Goal: Task Accomplishment & Management: Use online tool/utility

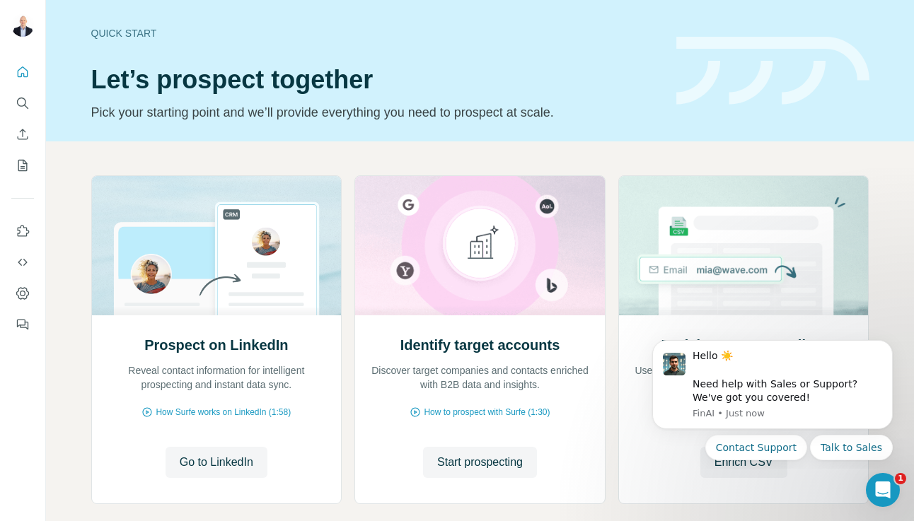
scroll to position [74, 0]
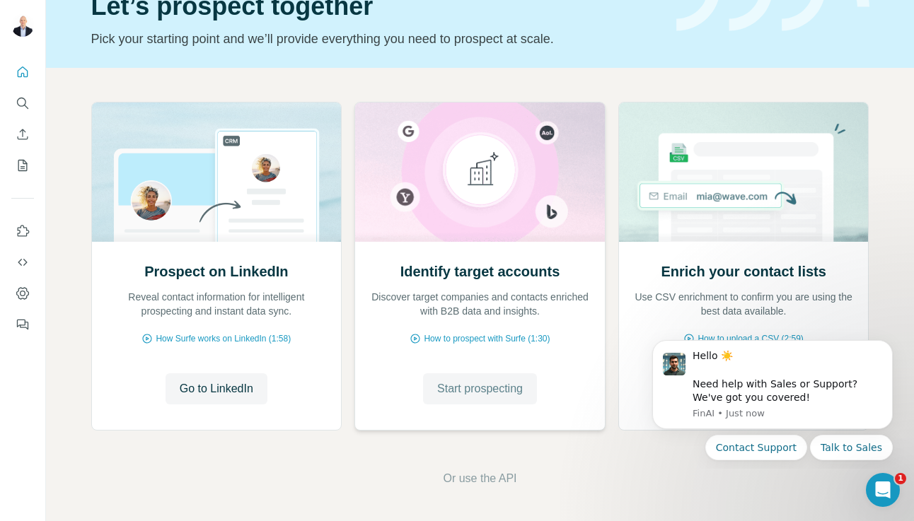
click at [496, 385] on span "Start prospecting" at bounding box center [480, 388] width 86 height 17
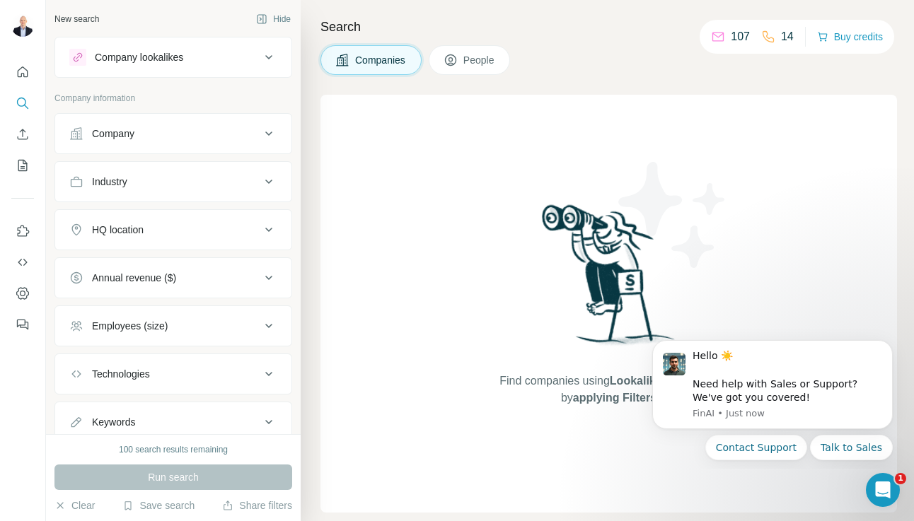
click at [187, 139] on div "Company" at bounding box center [164, 134] width 191 height 14
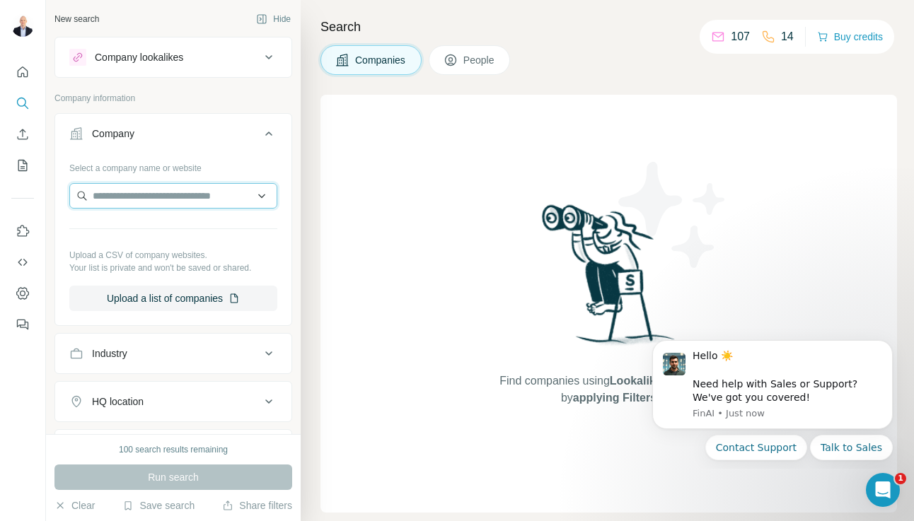
click at [185, 200] on input "text" at bounding box center [173, 195] width 208 height 25
click at [206, 103] on p "Company information" at bounding box center [173, 98] width 238 height 13
click at [257, 53] on div "Company lookalikes" at bounding box center [164, 57] width 191 height 17
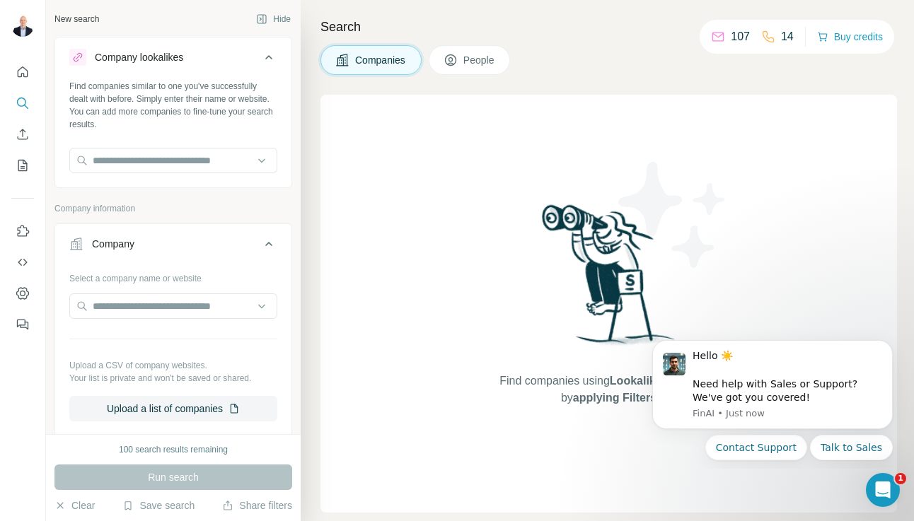
click at [253, 53] on div "Company lookalikes" at bounding box center [164, 57] width 191 height 17
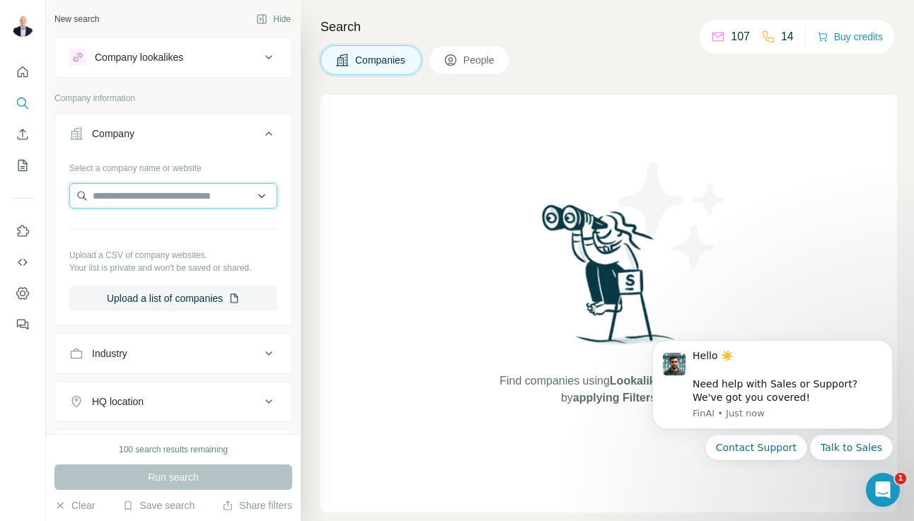
click at [181, 204] on input "text" at bounding box center [173, 195] width 208 height 25
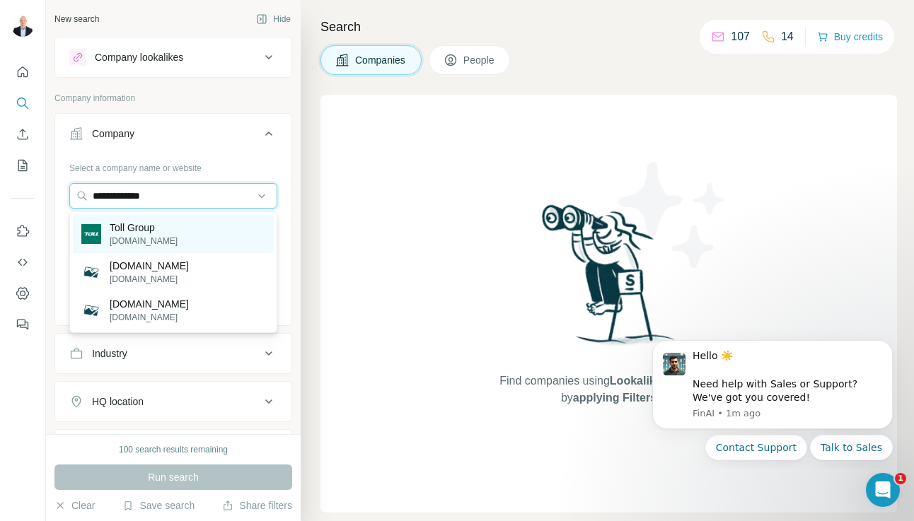
type input "**********"
click at [173, 233] on div "Toll Group [DOMAIN_NAME]" at bounding box center [173, 234] width 201 height 38
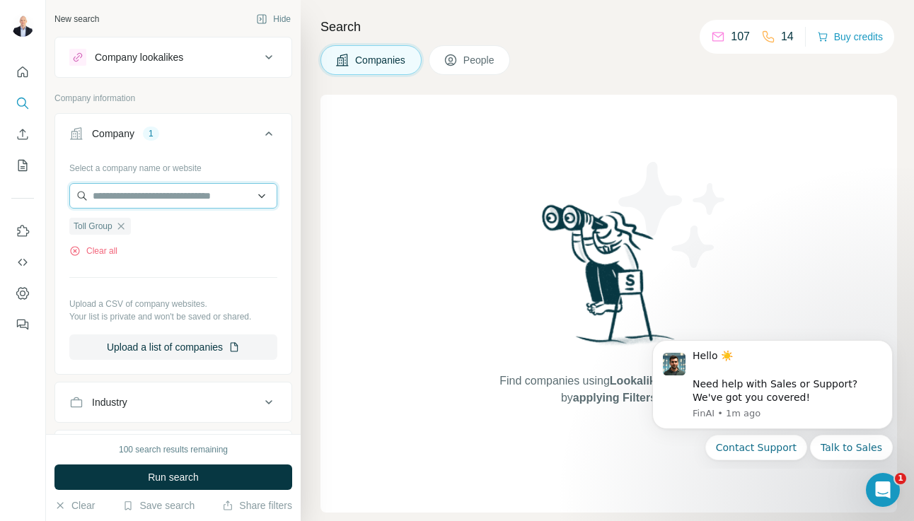
click at [197, 198] on input "text" at bounding box center [173, 195] width 208 height 25
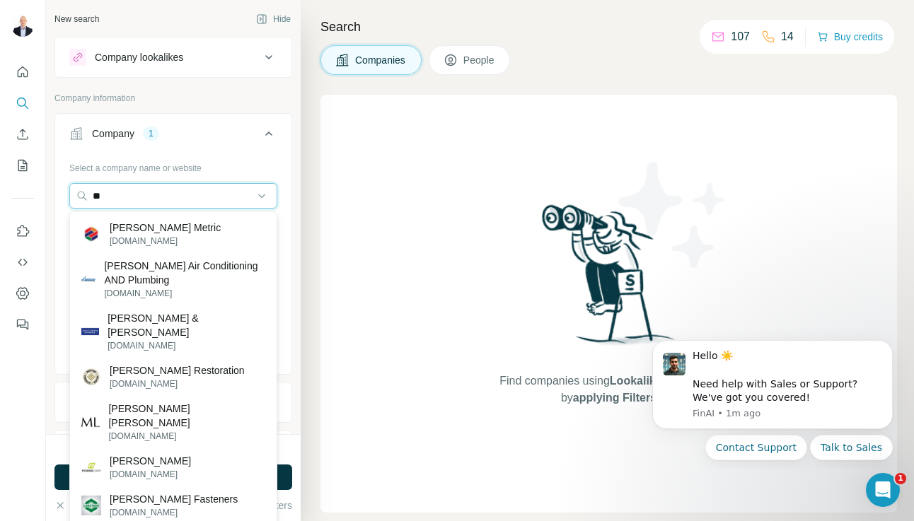
type input "*"
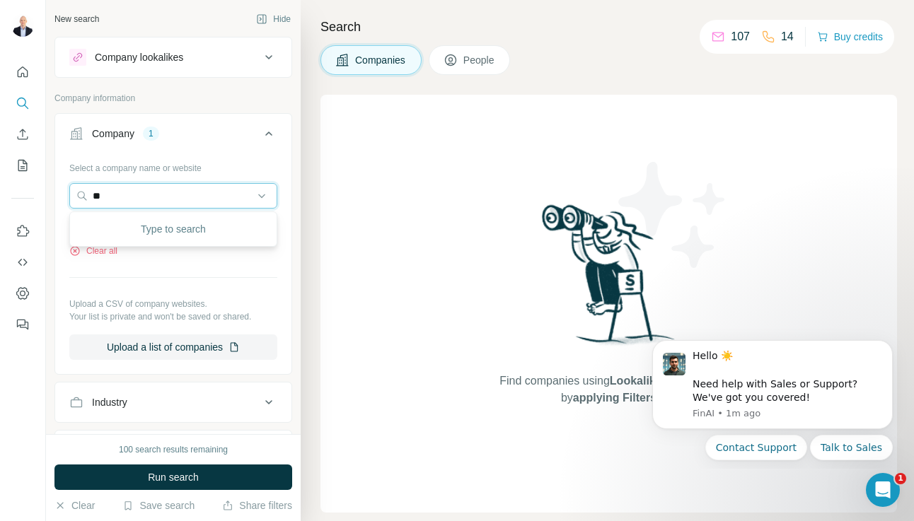
type input "*"
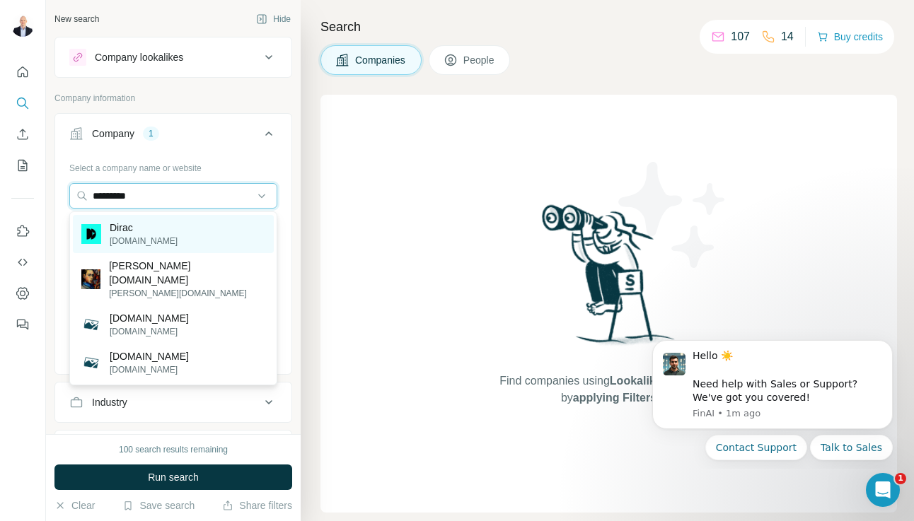
type input "*********"
click at [200, 230] on div "Dirac [DOMAIN_NAME]" at bounding box center [173, 234] width 201 height 38
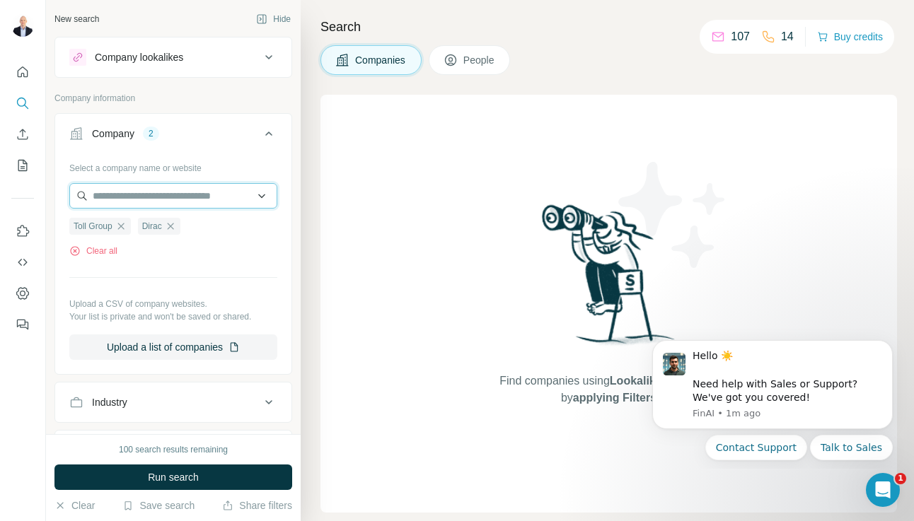
click at [201, 201] on input "text" at bounding box center [173, 195] width 208 height 25
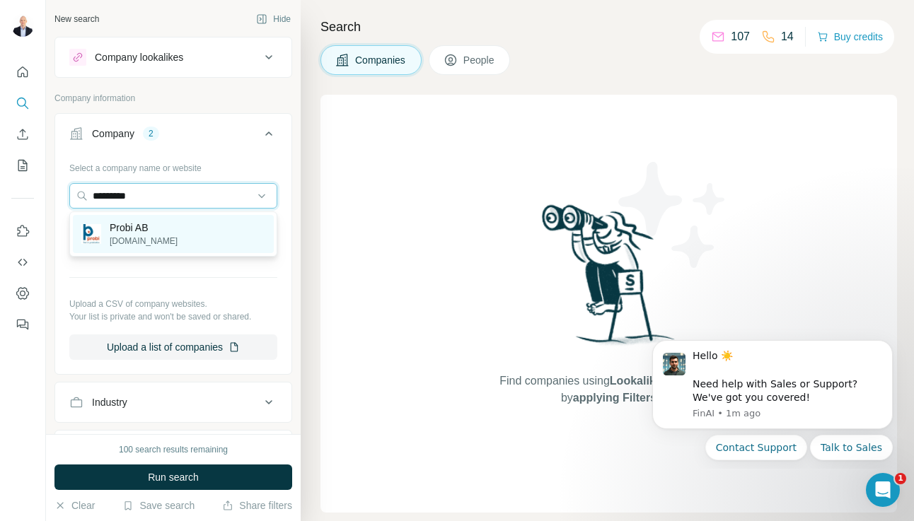
type input "*********"
click at [180, 235] on div "Probi AB [DOMAIN_NAME]" at bounding box center [173, 234] width 201 height 38
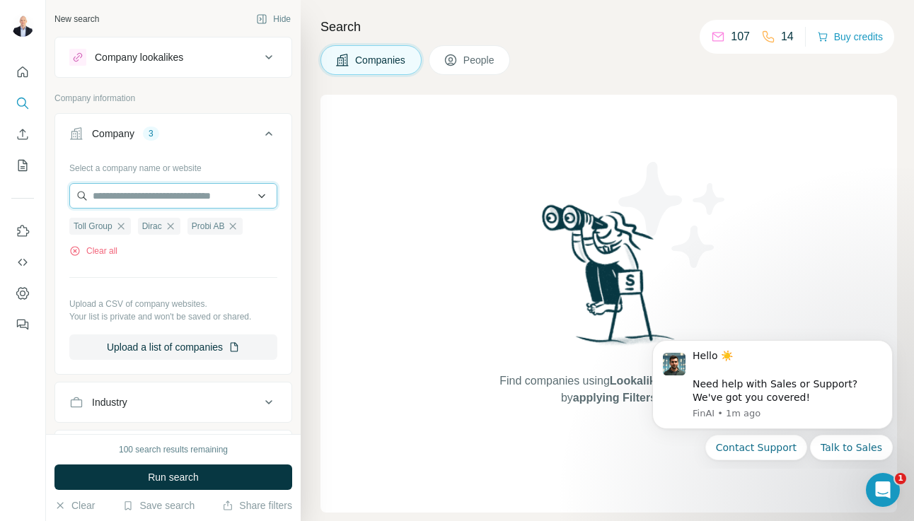
click at [194, 204] on input "text" at bounding box center [173, 195] width 208 height 25
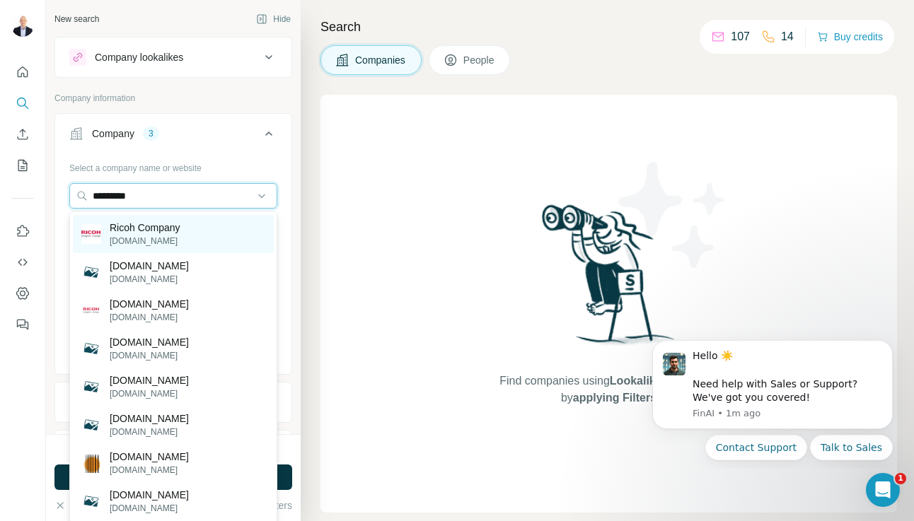
type input "*********"
click at [183, 223] on div "Ricoh Company [DOMAIN_NAME]" at bounding box center [173, 234] width 201 height 38
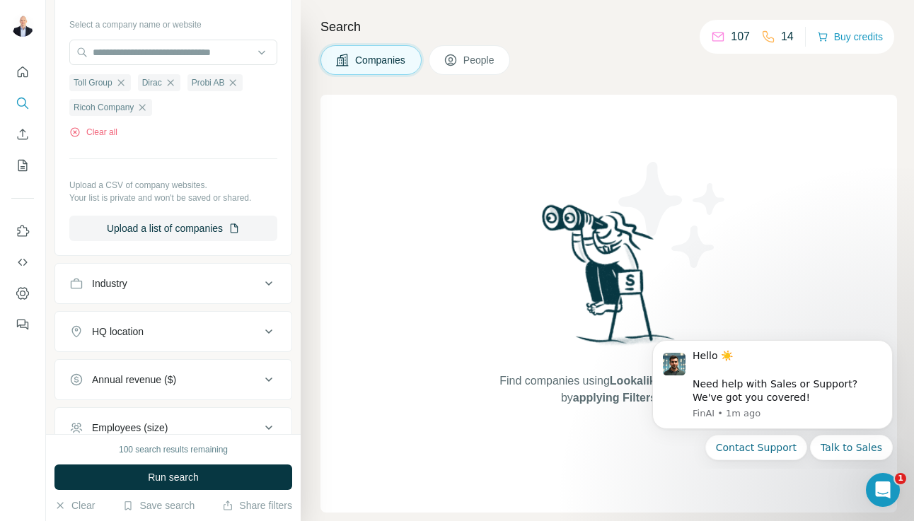
scroll to position [160, 0]
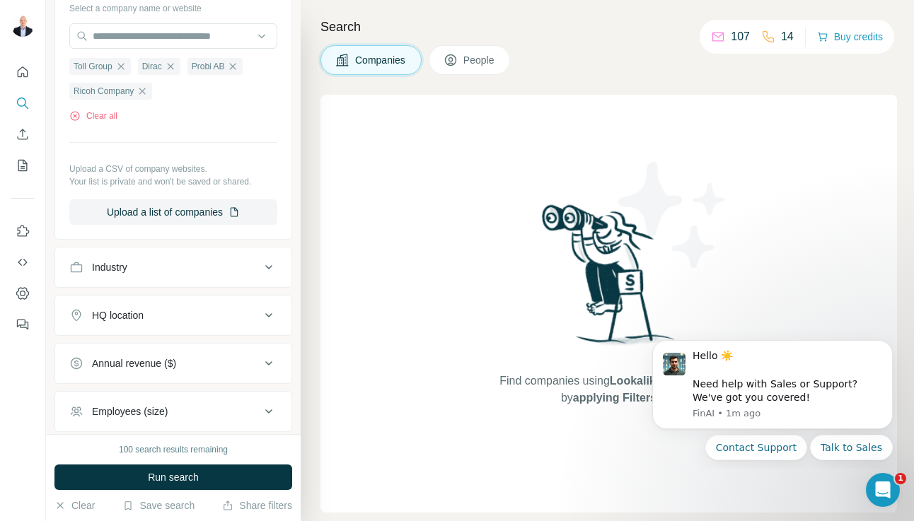
click at [213, 319] on div "HQ location" at bounding box center [164, 315] width 191 height 14
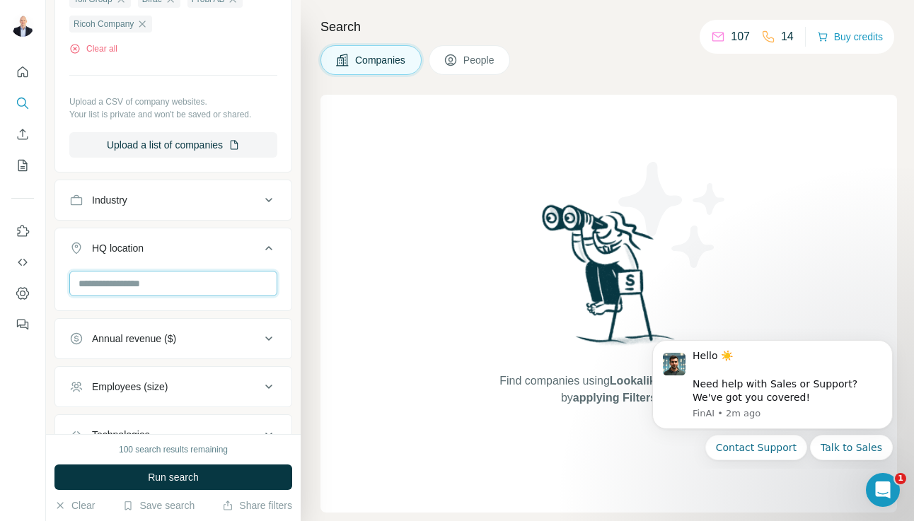
click at [207, 285] on input "text" at bounding box center [173, 283] width 208 height 25
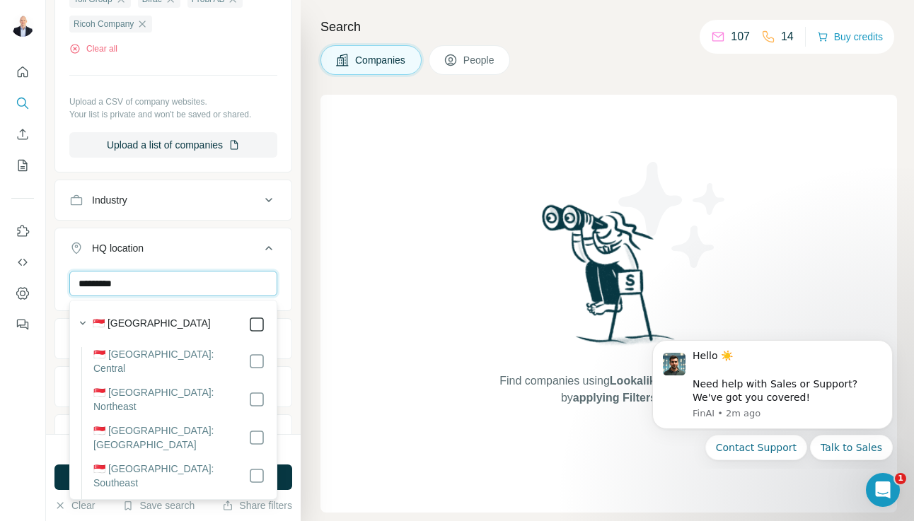
type input "*********"
click at [226, 289] on input "*********" at bounding box center [173, 283] width 208 height 25
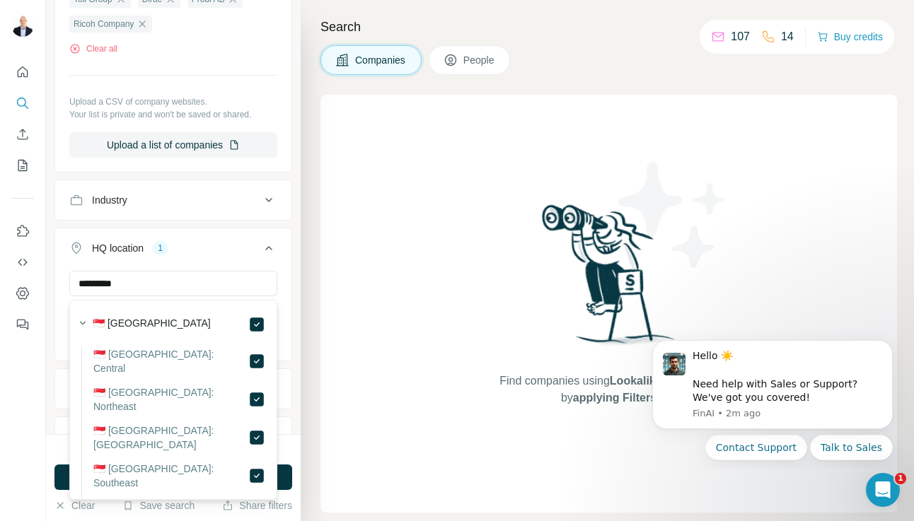
click at [233, 252] on div "HQ location 1" at bounding box center [164, 248] width 191 height 14
click at [240, 227] on ul "Company 4 Select a company name or website Toll Group Dirac Probi AB Ricoh Comp…" at bounding box center [173, 219] width 238 height 667
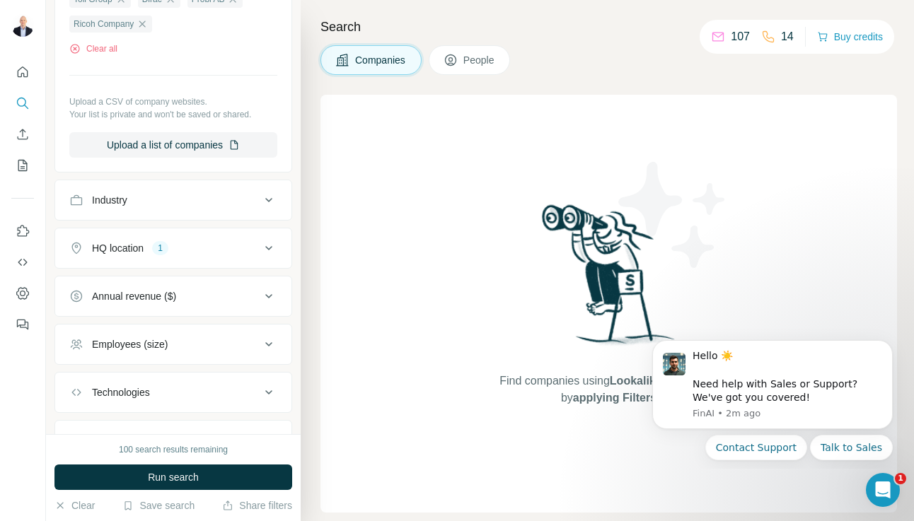
click at [250, 226] on ul "Company 4 Select a company name or website Toll Group Dirac Probi AB Ricoh Comp…" at bounding box center [173, 173] width 238 height 575
click at [275, 248] on icon at bounding box center [268, 248] width 17 height 17
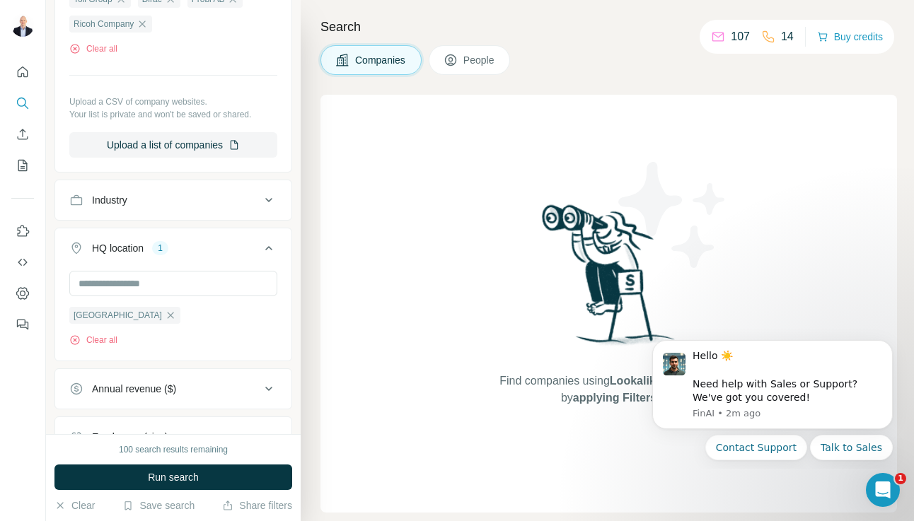
click at [270, 250] on icon at bounding box center [268, 248] width 7 height 4
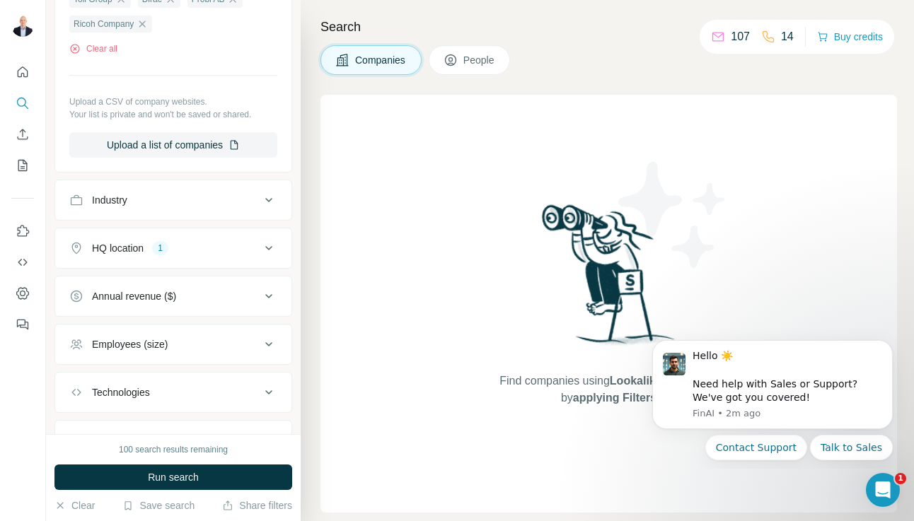
click at [270, 250] on icon at bounding box center [268, 248] width 17 height 17
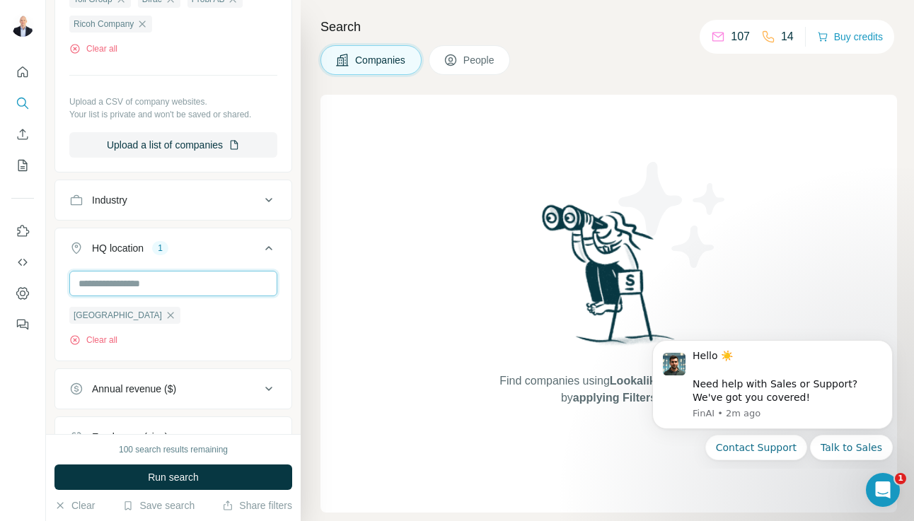
click at [222, 287] on input "text" at bounding box center [173, 283] width 208 height 25
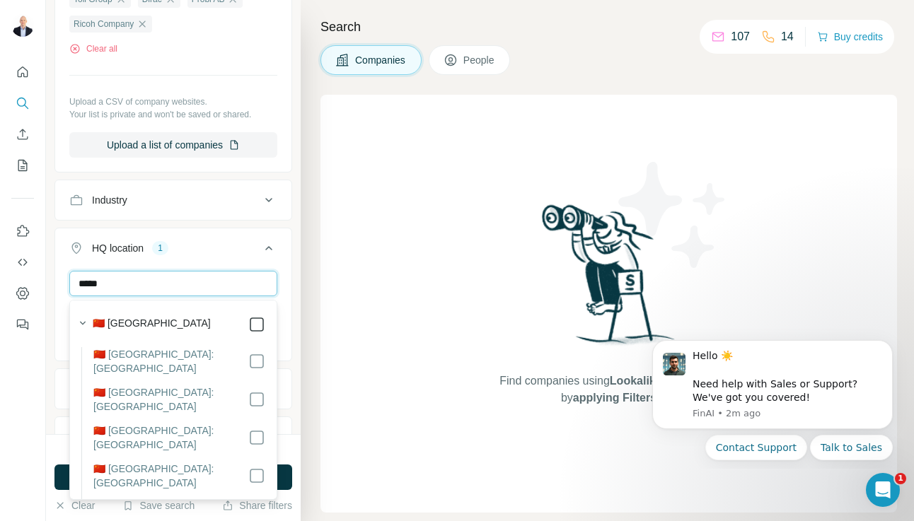
type input "*****"
click at [255, 222] on ul "Company 4 Select a company name or website Toll Group Dirac Probi AB Ricoh Comp…" at bounding box center [173, 232] width 238 height 692
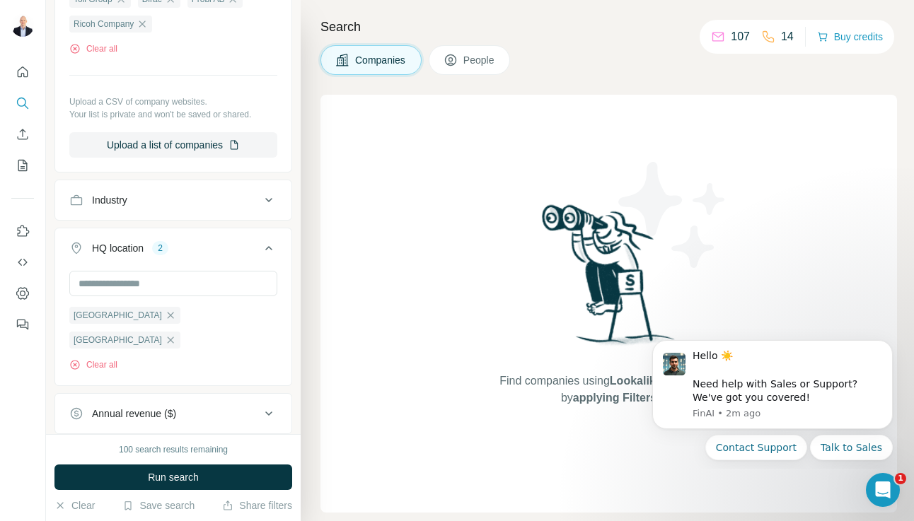
click at [300, 234] on div "New search Hide Company lookalikes Company information Company 4 Select a compa…" at bounding box center [173, 217] width 255 height 434
click at [210, 279] on input "text" at bounding box center [173, 283] width 208 height 25
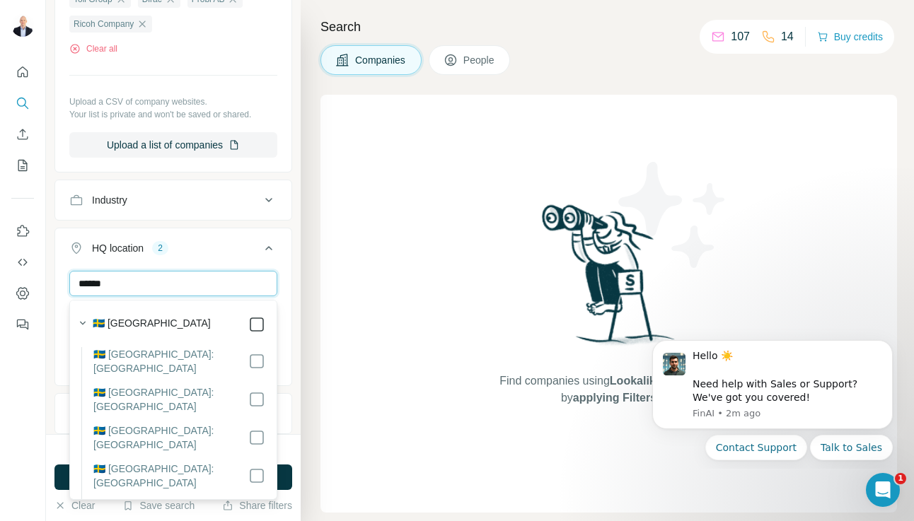
type input "******"
click at [287, 224] on ul "Company 4 Select a company name or website Toll Group Dirac Probi AB Ricoh Comp…" at bounding box center [173, 244] width 238 height 717
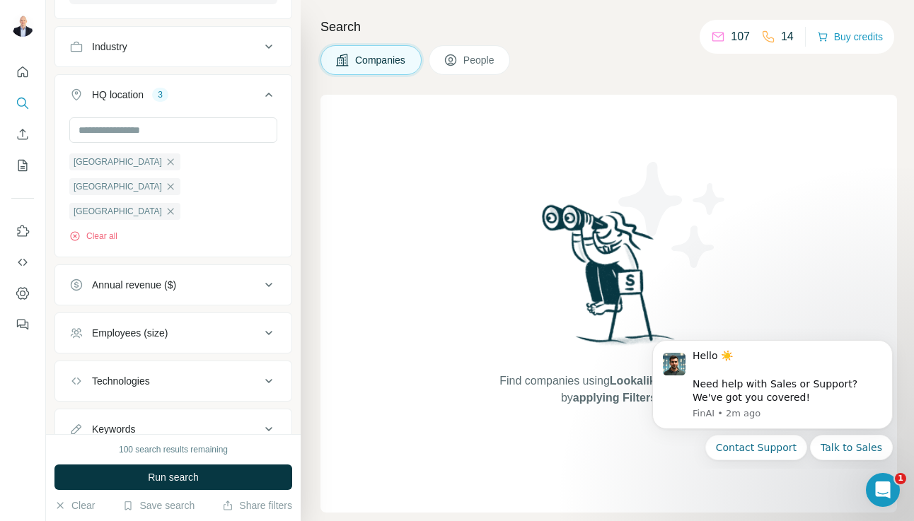
scroll to position [387, 0]
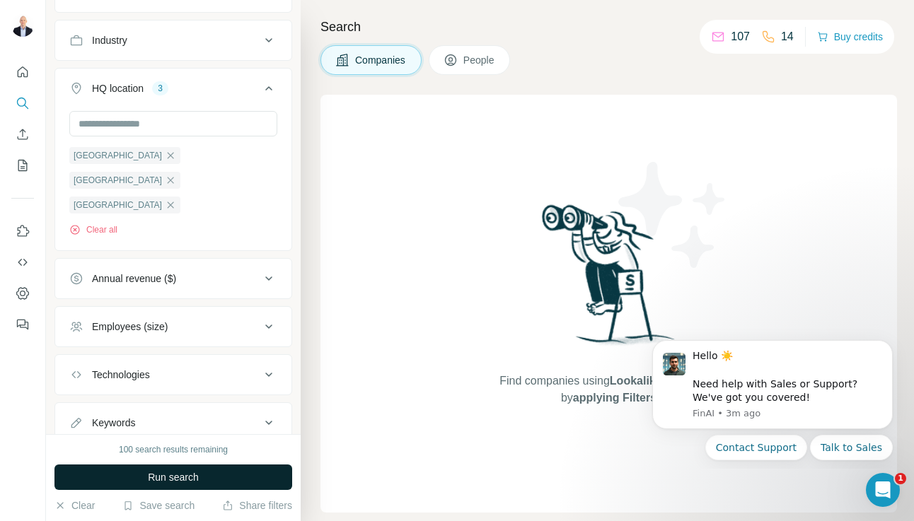
click at [176, 478] on span "Run search" at bounding box center [173, 477] width 51 height 14
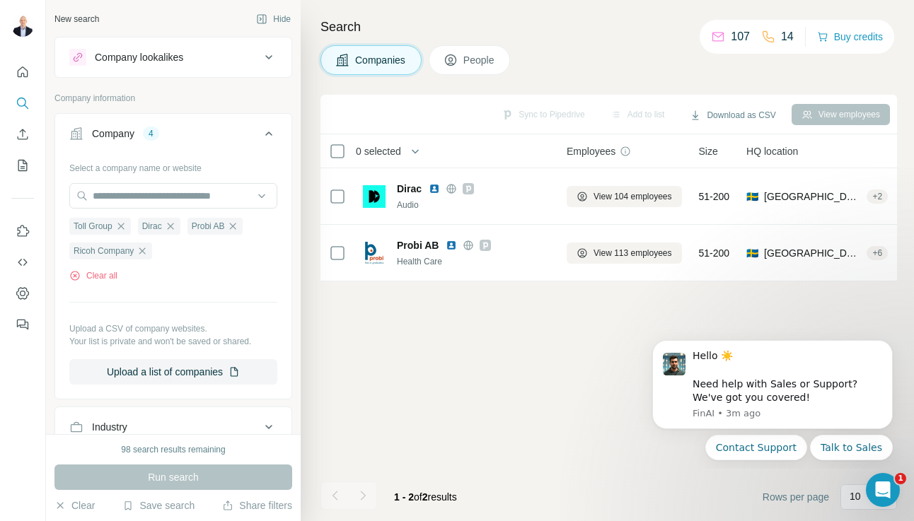
scroll to position [3, 0]
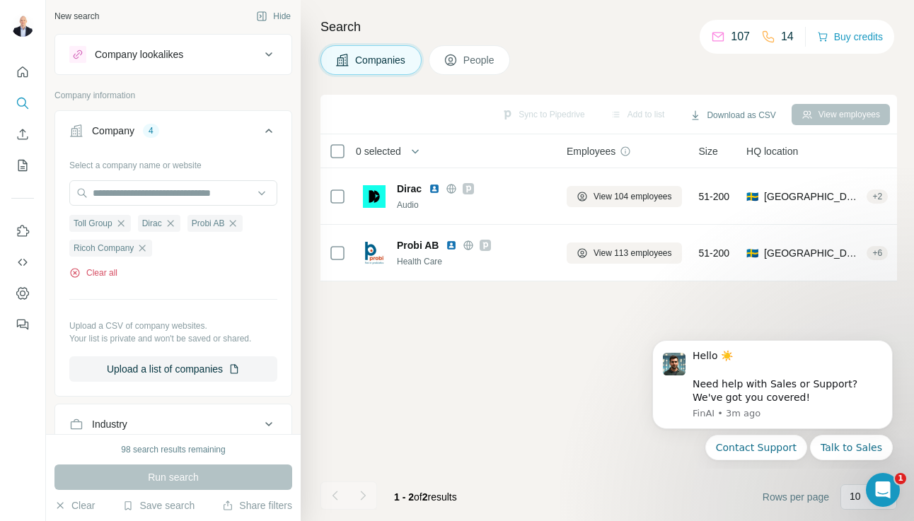
click at [107, 279] on button "Clear all" at bounding box center [93, 273] width 48 height 13
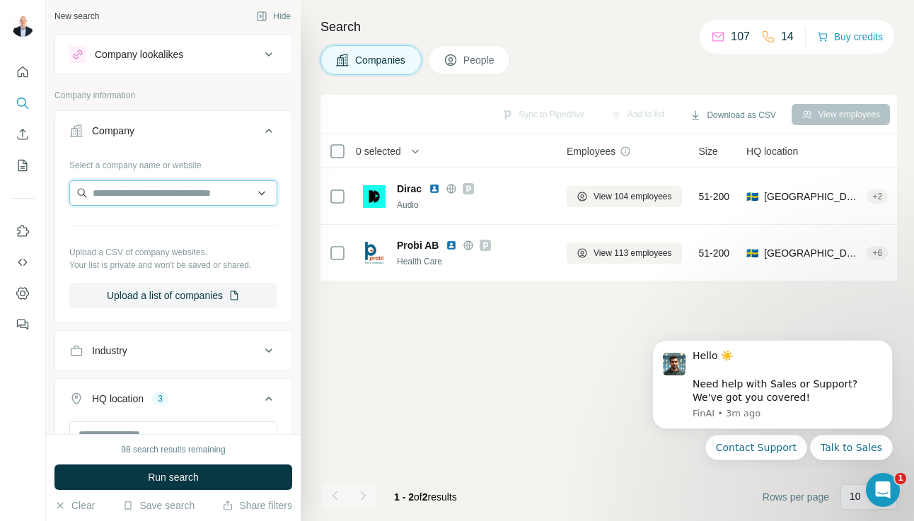
click at [146, 190] on input "text" at bounding box center [173, 192] width 208 height 25
click at [214, 347] on div "Industry" at bounding box center [164, 351] width 191 height 14
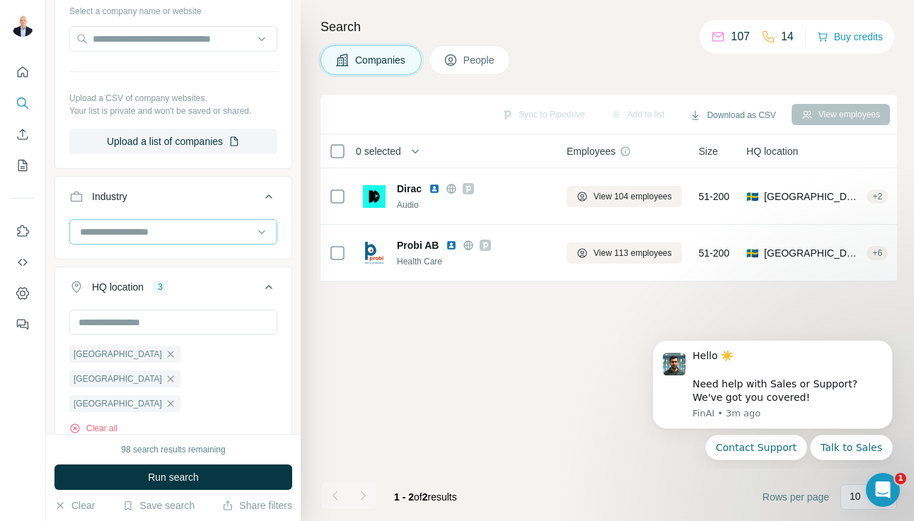
click at [205, 228] on input at bounding box center [165, 232] width 175 height 16
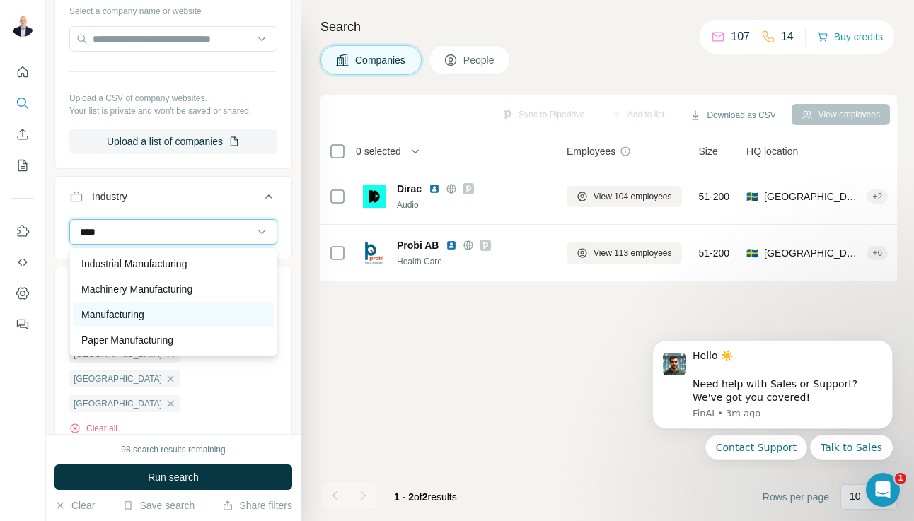
type input "****"
click at [165, 313] on div "Manufacturing" at bounding box center [173, 315] width 184 height 14
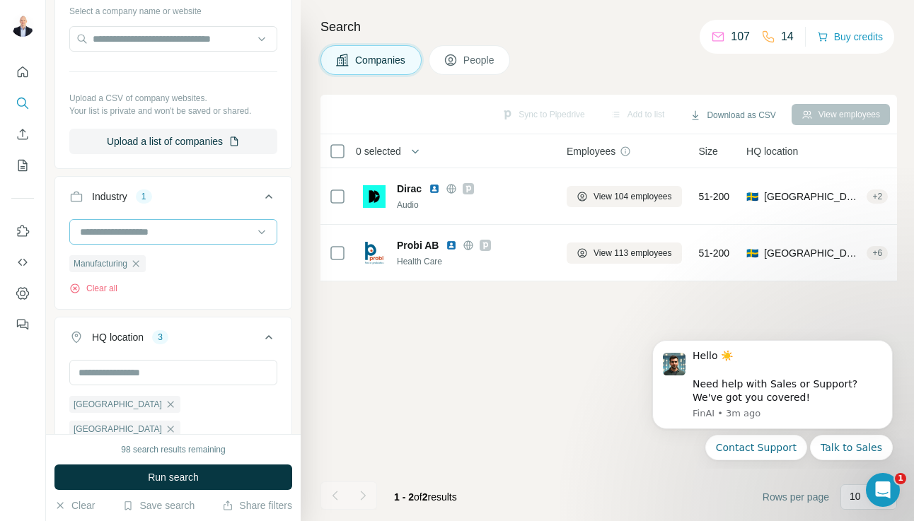
drag, startPoint x: 182, startPoint y: 237, endPoint x: 186, endPoint y: 228, distance: 9.8
click at [182, 237] on input at bounding box center [165, 232] width 175 height 16
click at [186, 228] on input at bounding box center [165, 232] width 175 height 16
click at [165, 237] on input at bounding box center [165, 232] width 175 height 16
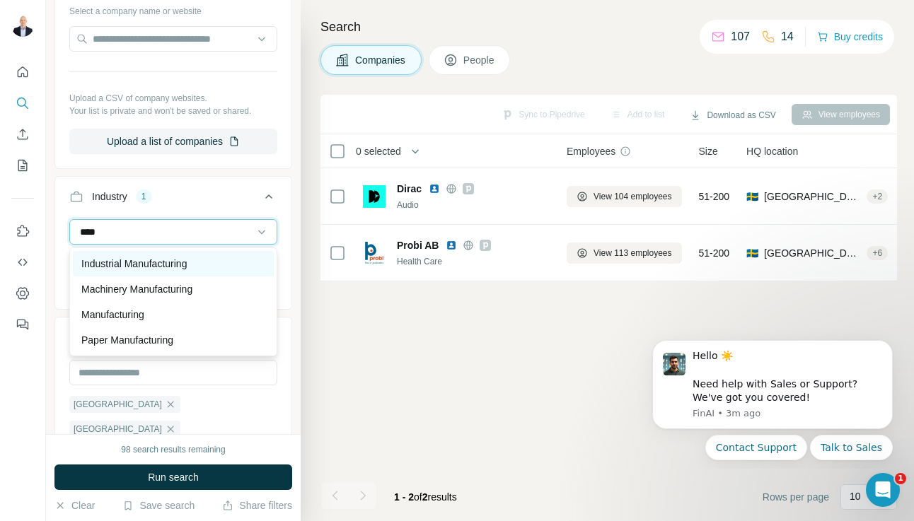
type input "****"
click at [163, 264] on p "Industrial Manufacturing" at bounding box center [133, 264] width 105 height 14
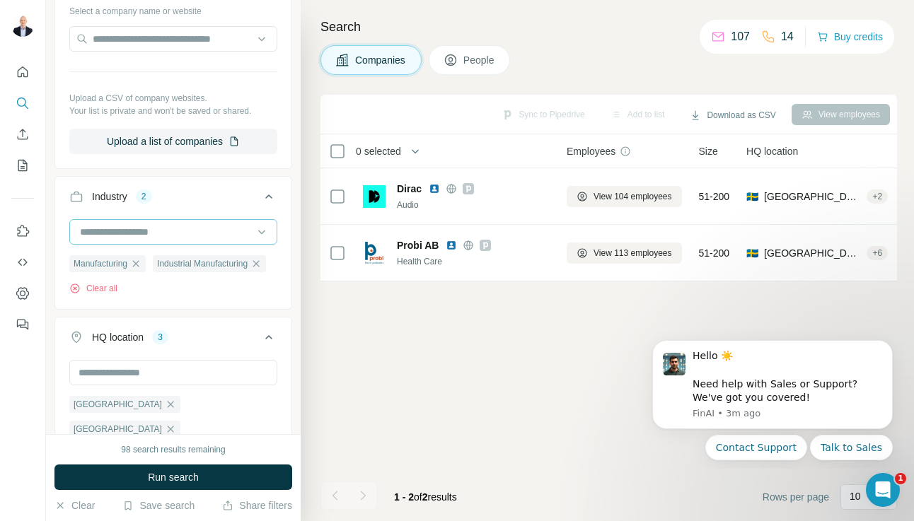
click at [173, 233] on input at bounding box center [165, 232] width 175 height 16
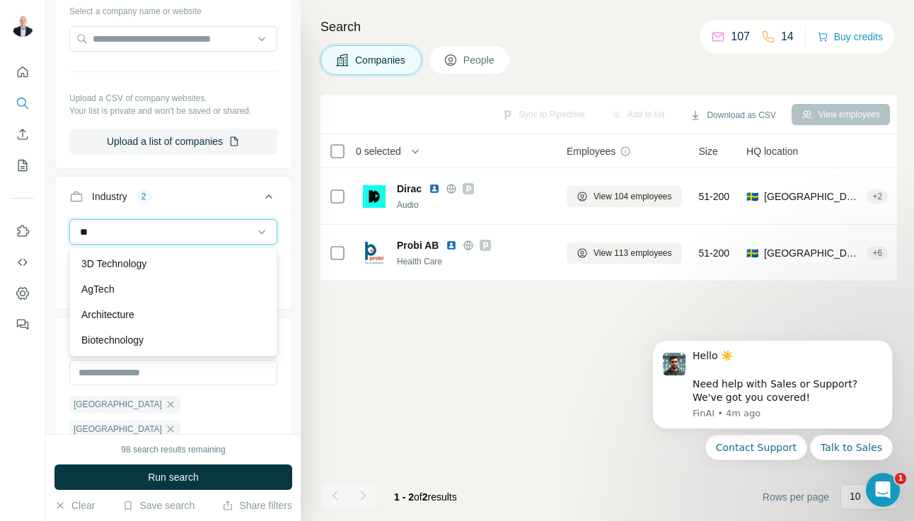
type input "*"
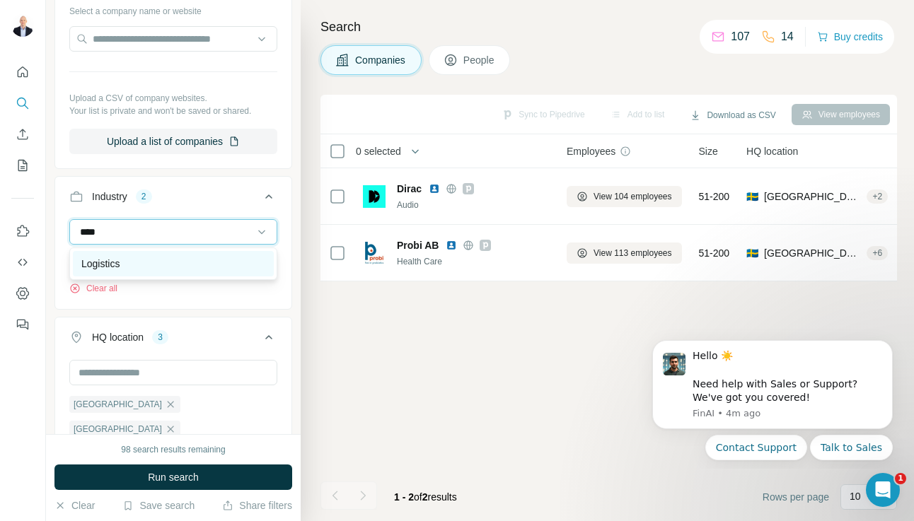
type input "****"
click at [154, 268] on div "Logistics" at bounding box center [173, 264] width 184 height 14
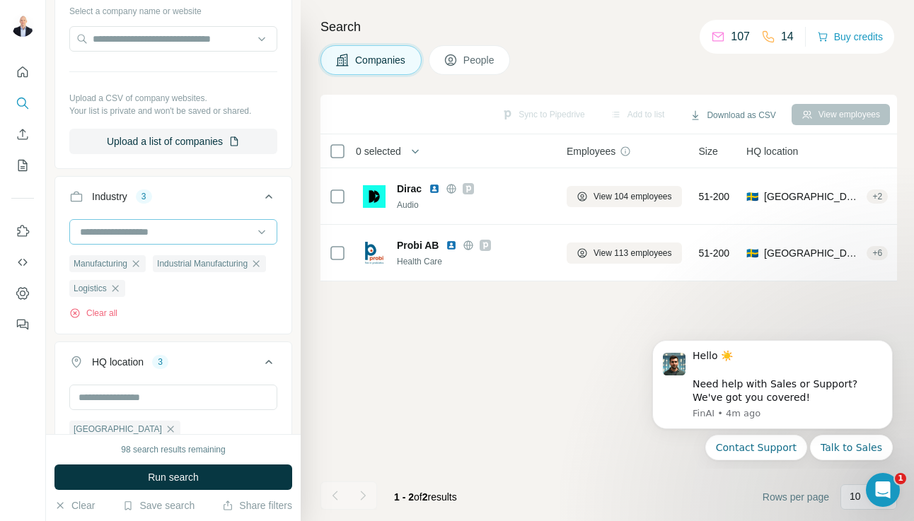
click at [164, 238] on input at bounding box center [165, 232] width 175 height 16
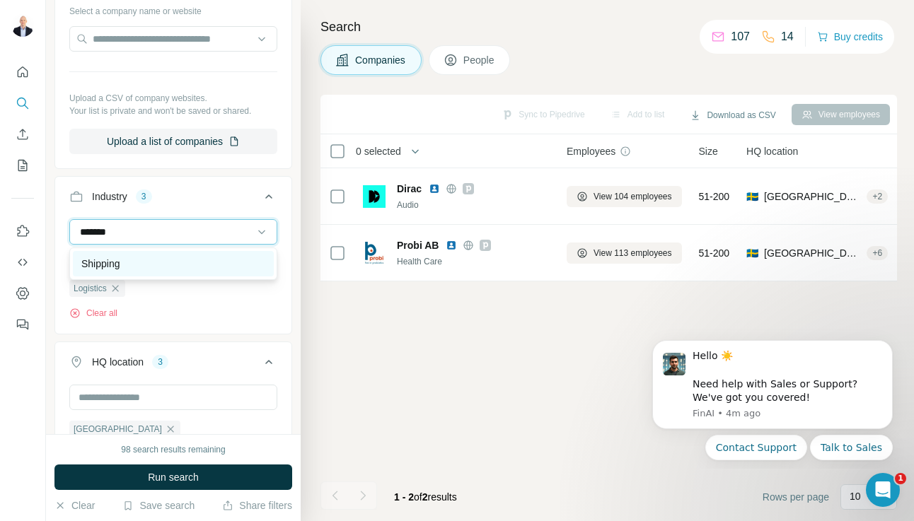
type input "*******"
click at [156, 262] on div "Shipping" at bounding box center [173, 264] width 184 height 14
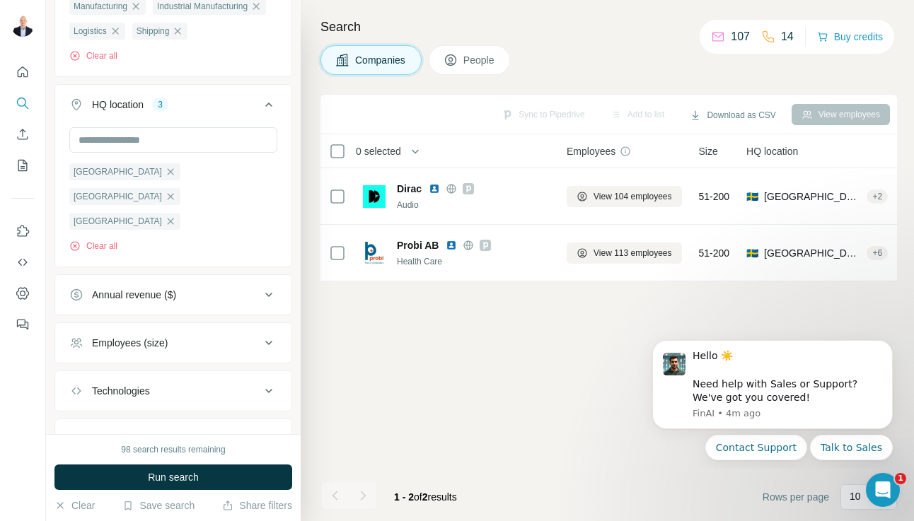
scroll to position [431, 0]
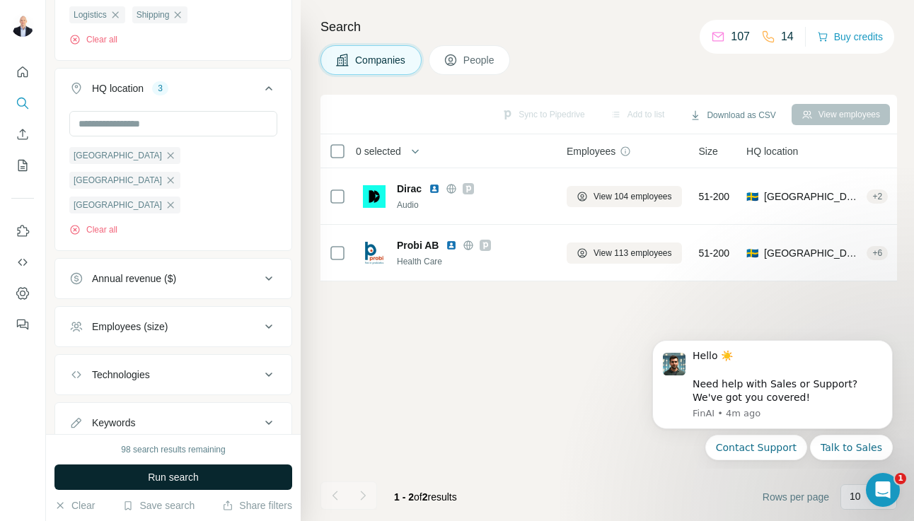
click at [172, 469] on button "Run search" at bounding box center [173, 477] width 238 height 25
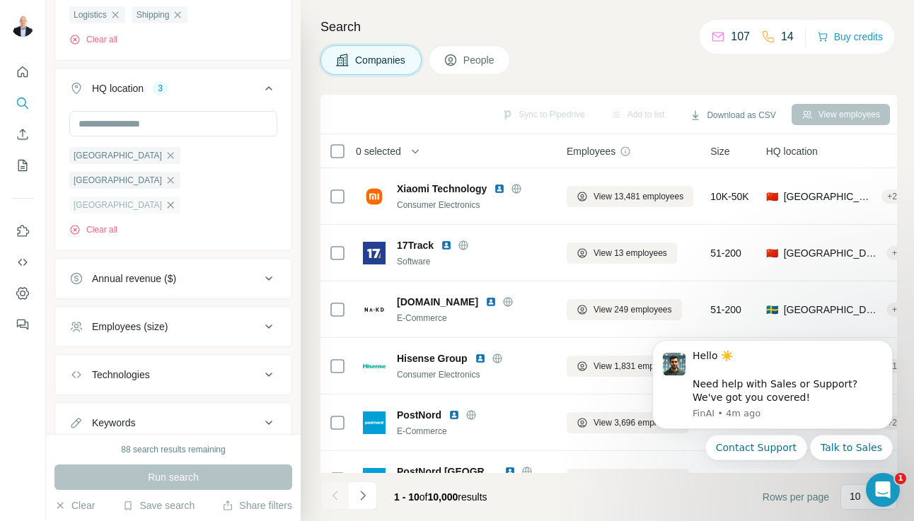
click at [176, 199] on icon "button" at bounding box center [170, 204] width 11 height 11
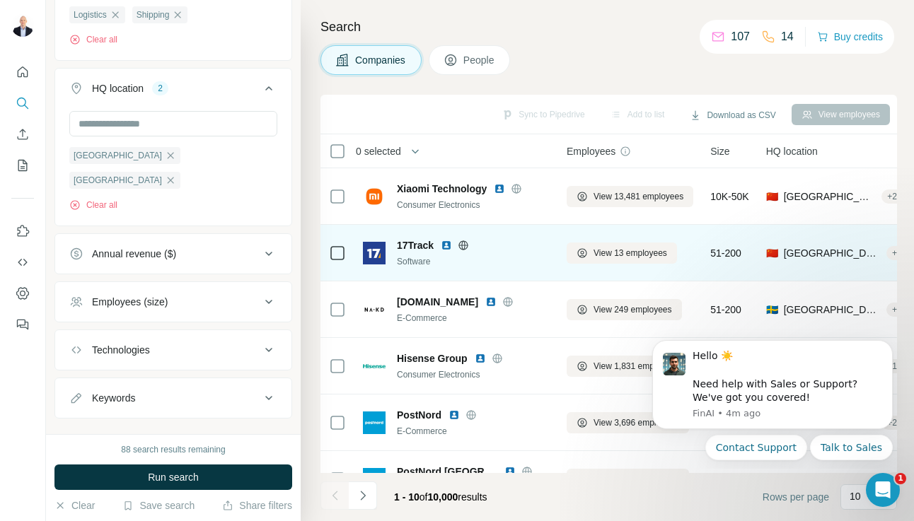
scroll to position [261, 0]
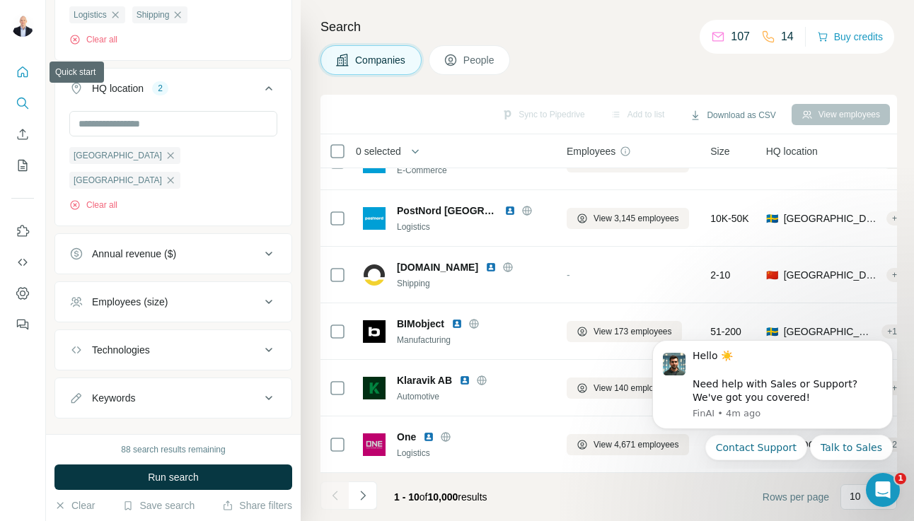
click at [22, 76] on icon "Quick start" at bounding box center [23, 72] width 14 height 14
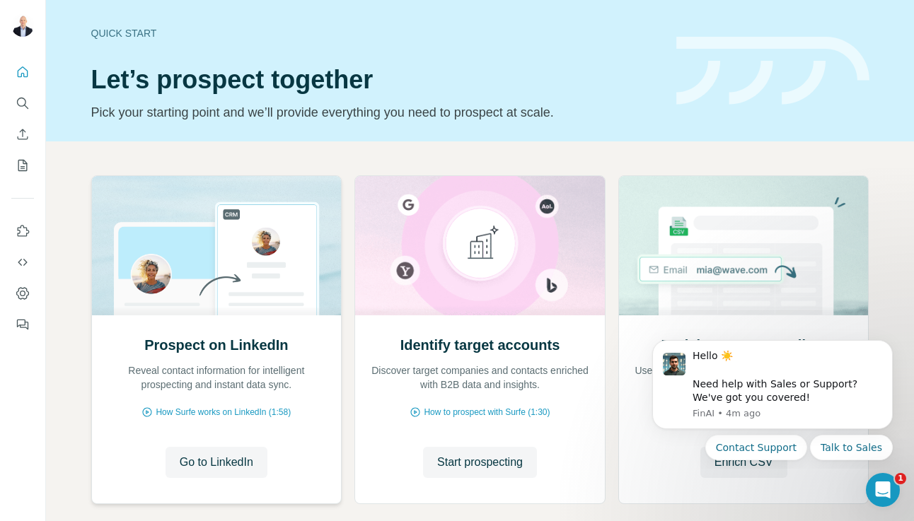
scroll to position [74, 0]
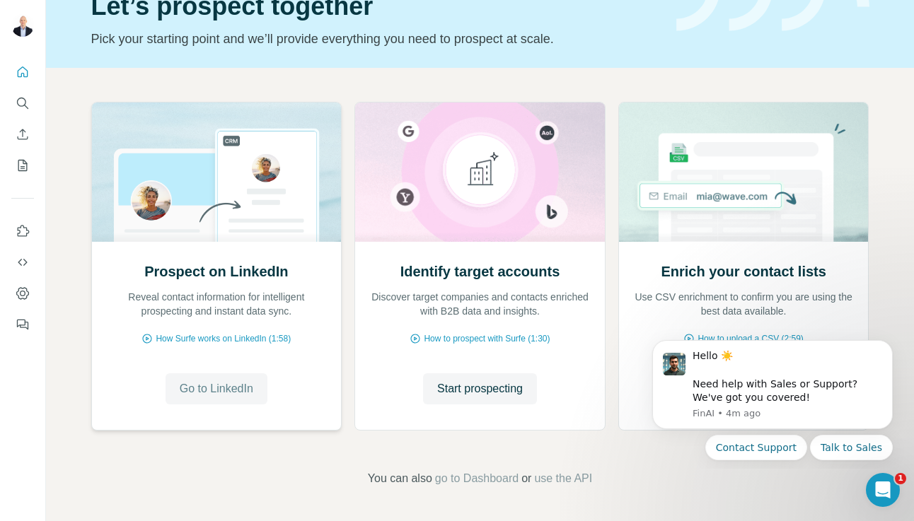
click at [222, 395] on span "Go to LinkedIn" at bounding box center [217, 388] width 74 height 17
